Goal: Task Accomplishment & Management: Use online tool/utility

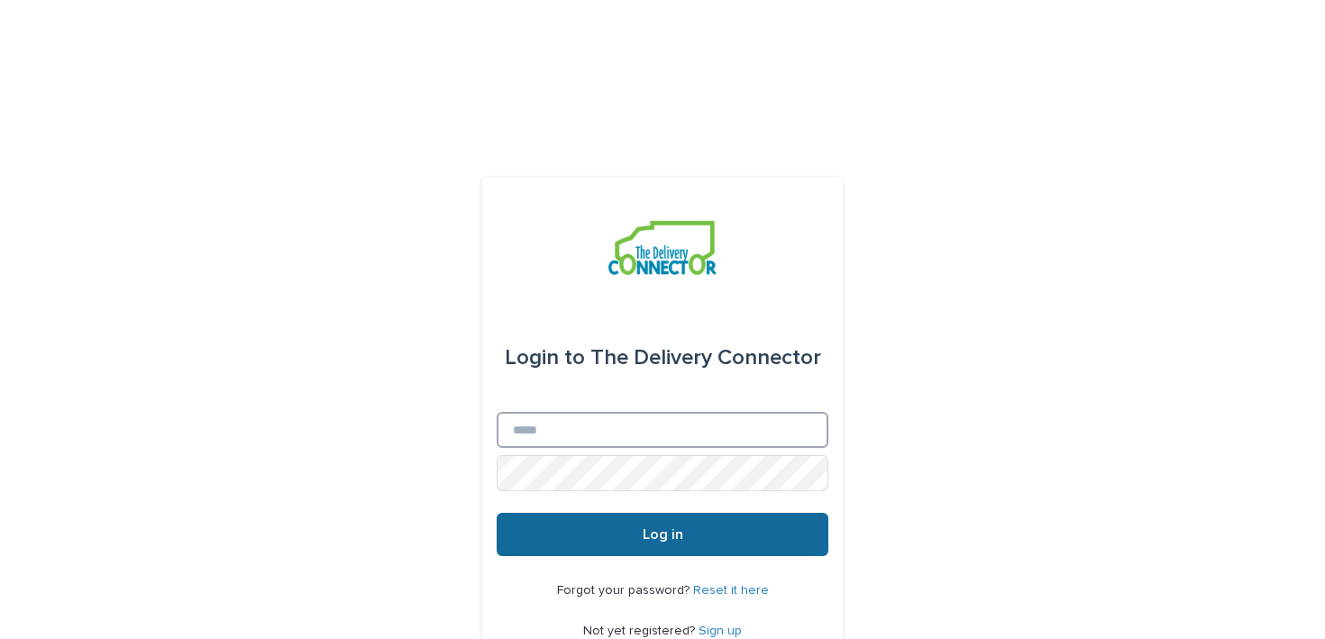
type input "**********"
click at [664, 513] on button "Log in" at bounding box center [663, 534] width 332 height 43
